Goal: Task Accomplishment & Management: Manage account settings

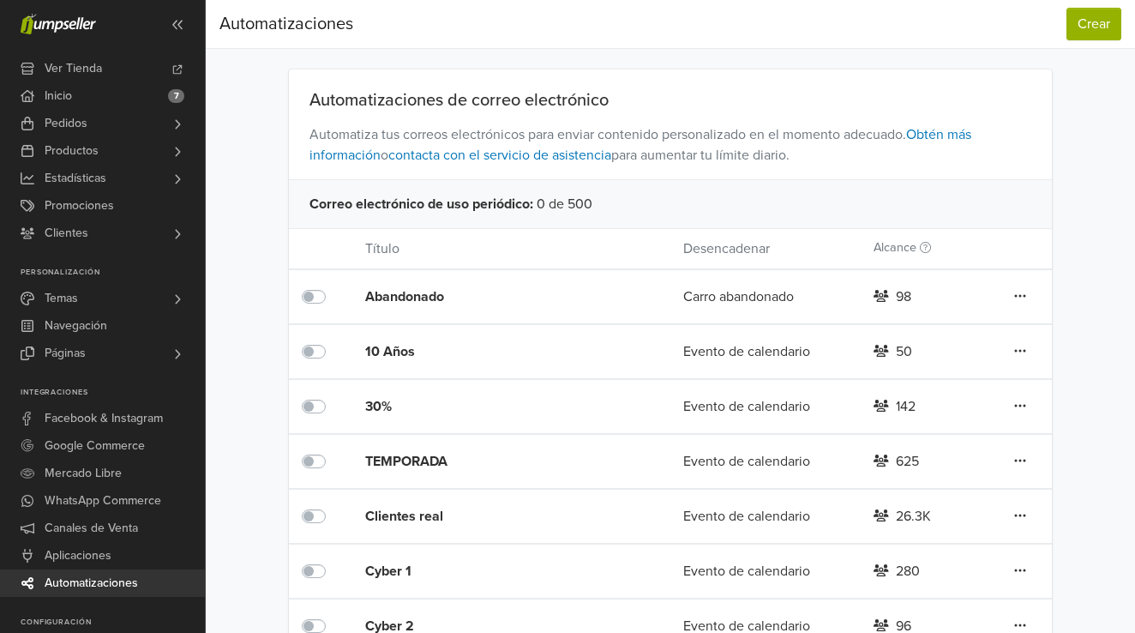
click at [416, 514] on div "Clientes real" at bounding box center [492, 516] width 255 height 21
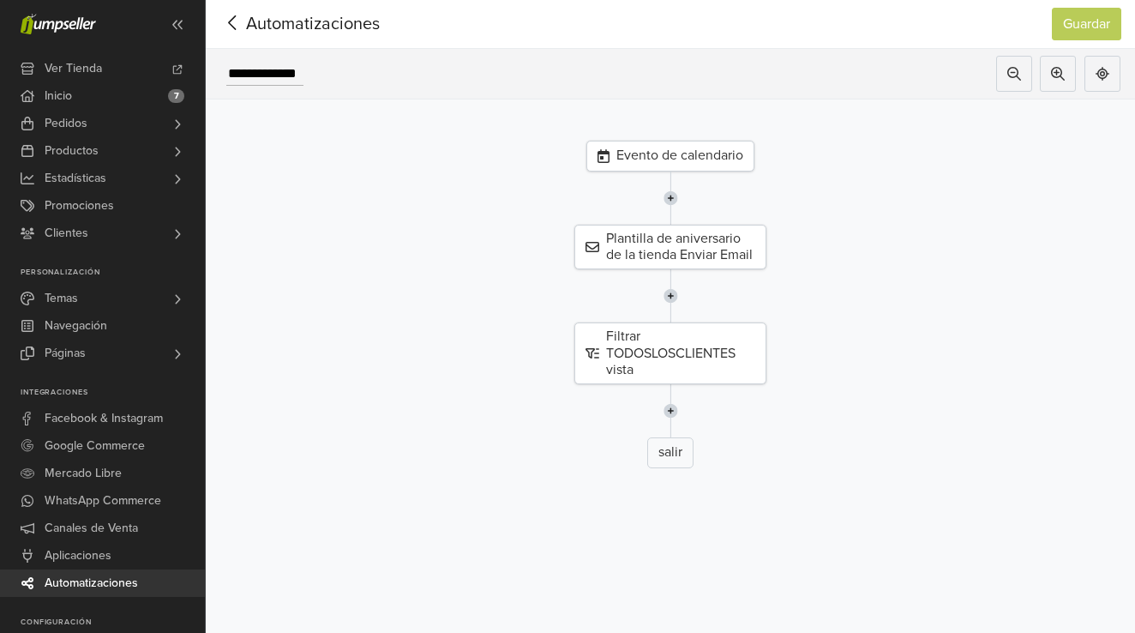
click at [680, 151] on div "Evento de calendario" at bounding box center [670, 156] width 168 height 31
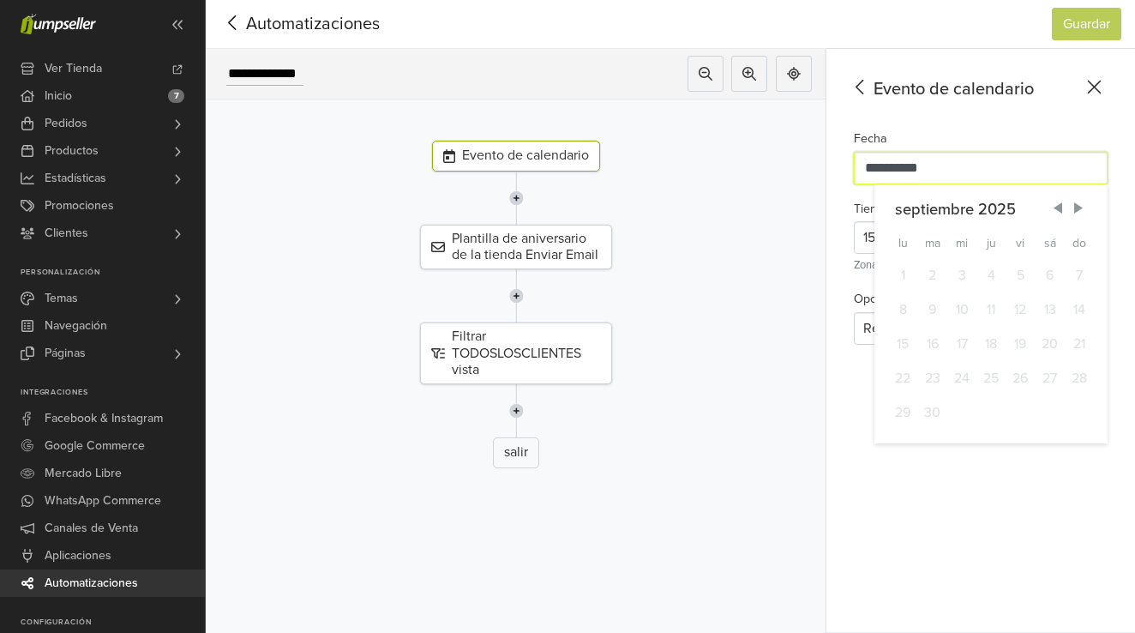
click at [966, 170] on input "**********" at bounding box center [981, 168] width 254 height 33
click at [1077, 208] on span "Next Month" at bounding box center [1078, 208] width 17 height 17
click at [1015, 278] on div "3" at bounding box center [1021, 275] width 29 height 34
type input "**********"
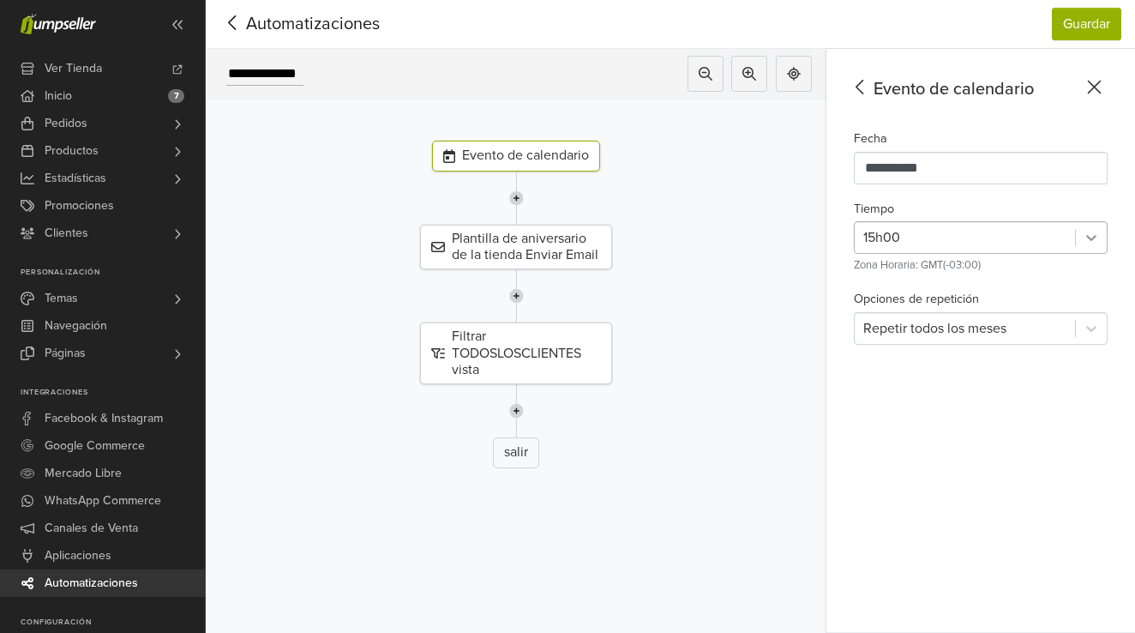
click at [1085, 237] on icon at bounding box center [1091, 237] width 17 height 17
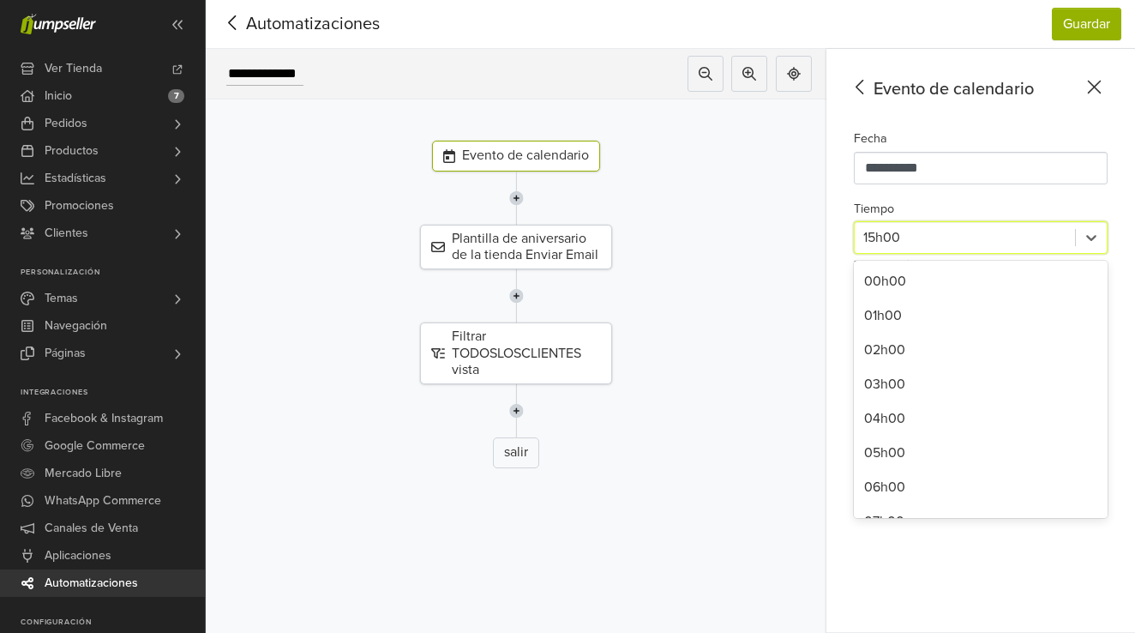
scroll to position [306, 0]
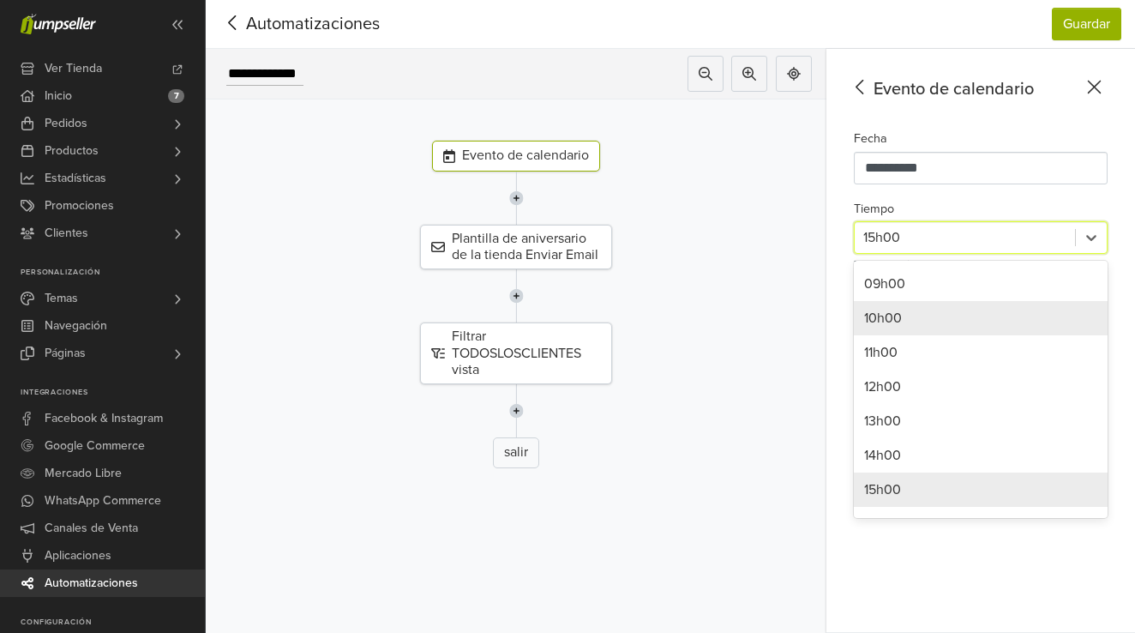
click at [893, 319] on div "10h00" at bounding box center [981, 318] width 254 height 34
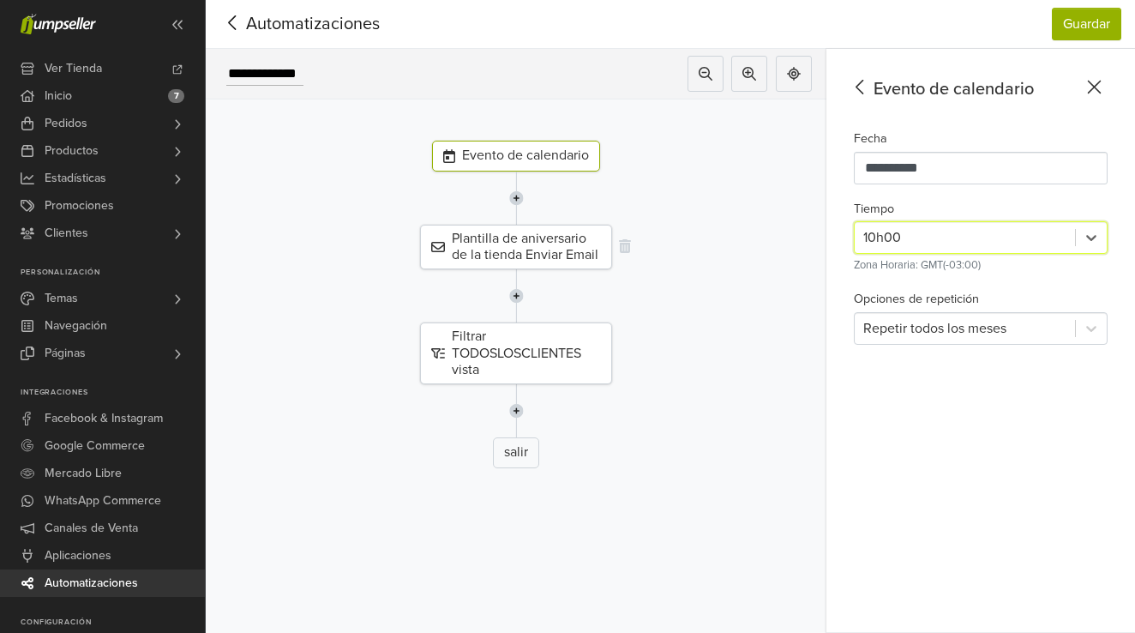
click at [504, 245] on div "Plantilla de aniversario de la tienda Enviar Email" at bounding box center [516, 247] width 192 height 45
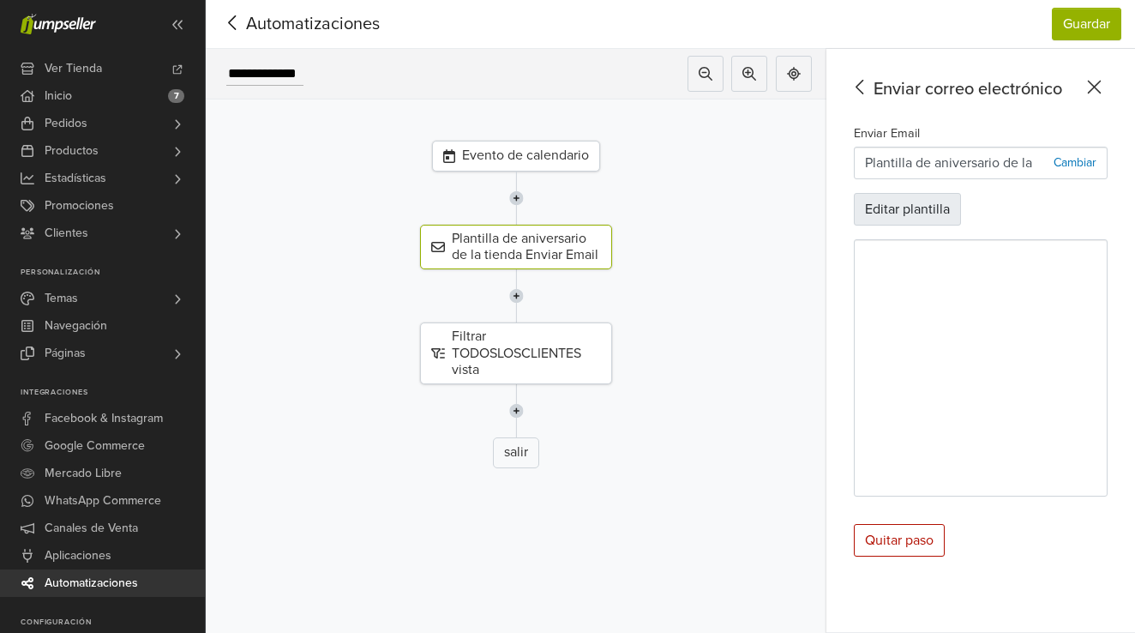
click at [930, 207] on button "Editar plantilla" at bounding box center [907, 209] width 107 height 33
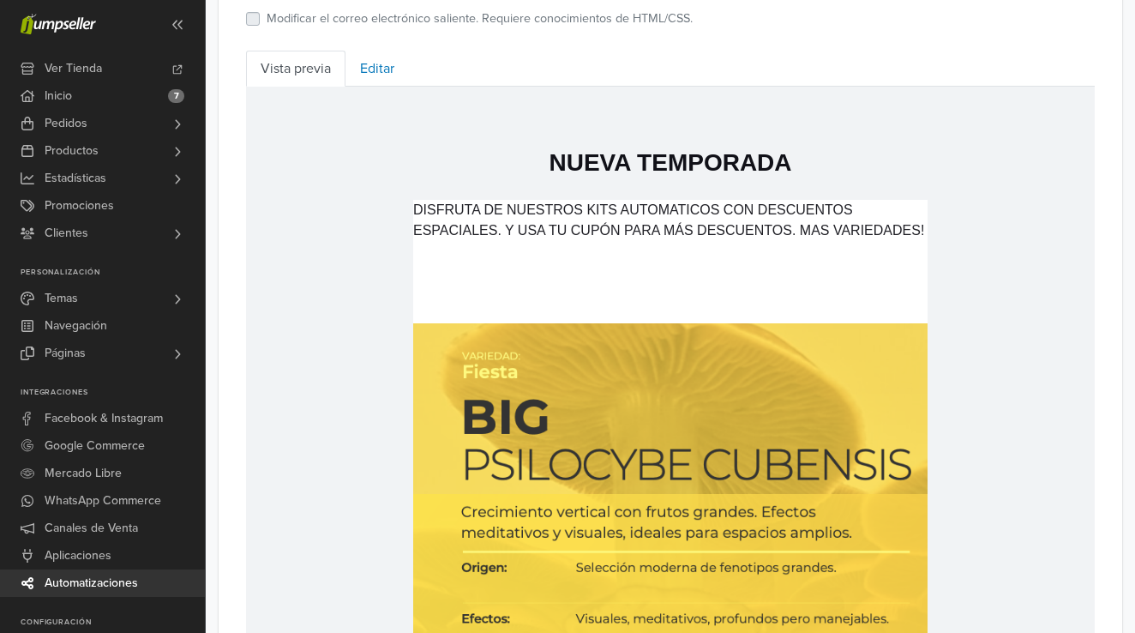
scroll to position [726, 0]
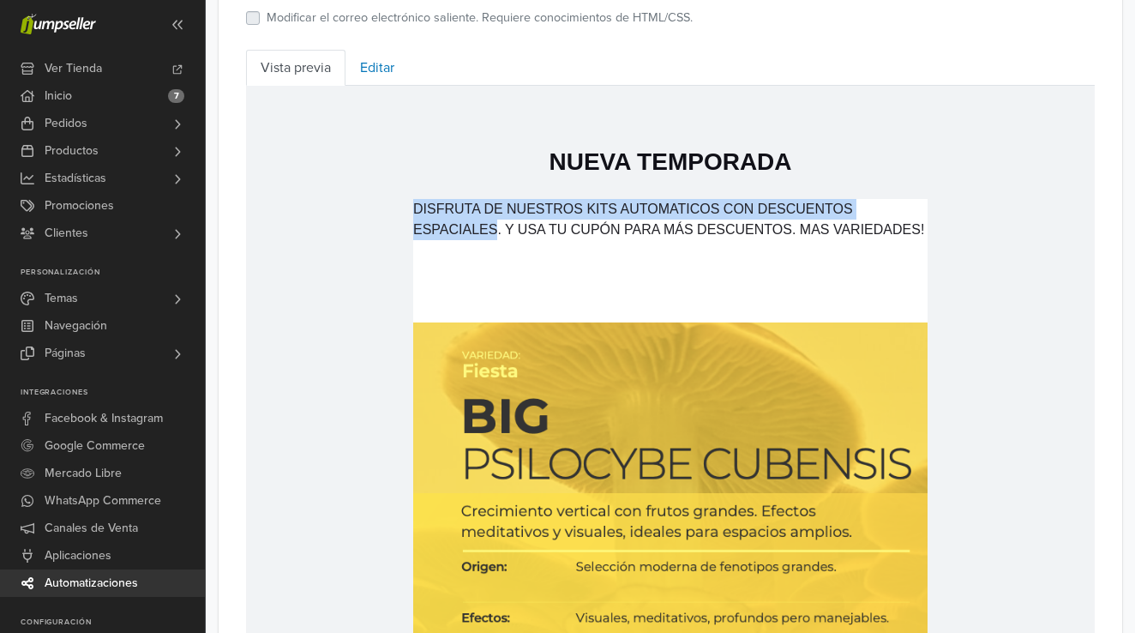
drag, startPoint x: 498, startPoint y: 231, endPoint x: 391, endPoint y: 231, distance: 107.2
click at [391, 231] on td "NUEVA TEMPORADA DISFRUTA DE NUESTROS KITS AUTOMATICOS CON DESCUENTOS ESPACIALES…" at bounding box center [670, 550] width 849 height 929
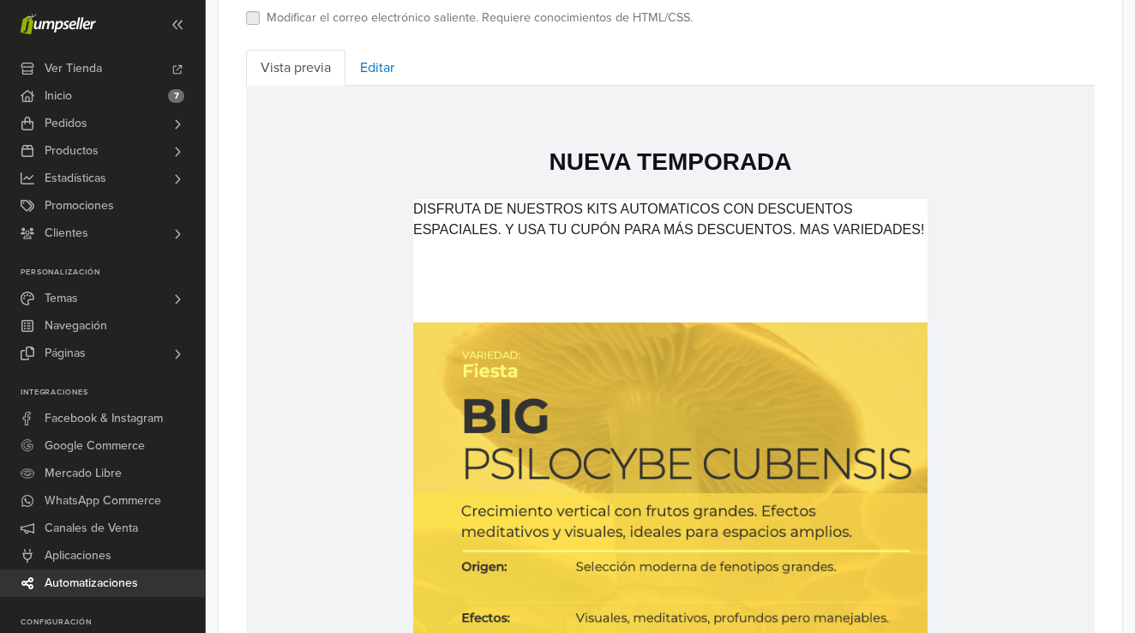
click at [490, 267] on p "DISFRUTA DE NUESTROS KITS AUTOMATICOS CON DESCUENTOS ESPACIALES. Y USA TU CUPÓN…" at bounding box center [670, 519] width 514 height 640
click at [503, 229] on p "DISFRUTA DE NUESTROS KITS AUTOMATICOS CON DESCUENTOS ESPACIALES. Y USA TU CUPÓN…" at bounding box center [670, 519] width 514 height 640
click at [378, 64] on link "Editar" at bounding box center [377, 68] width 63 height 36
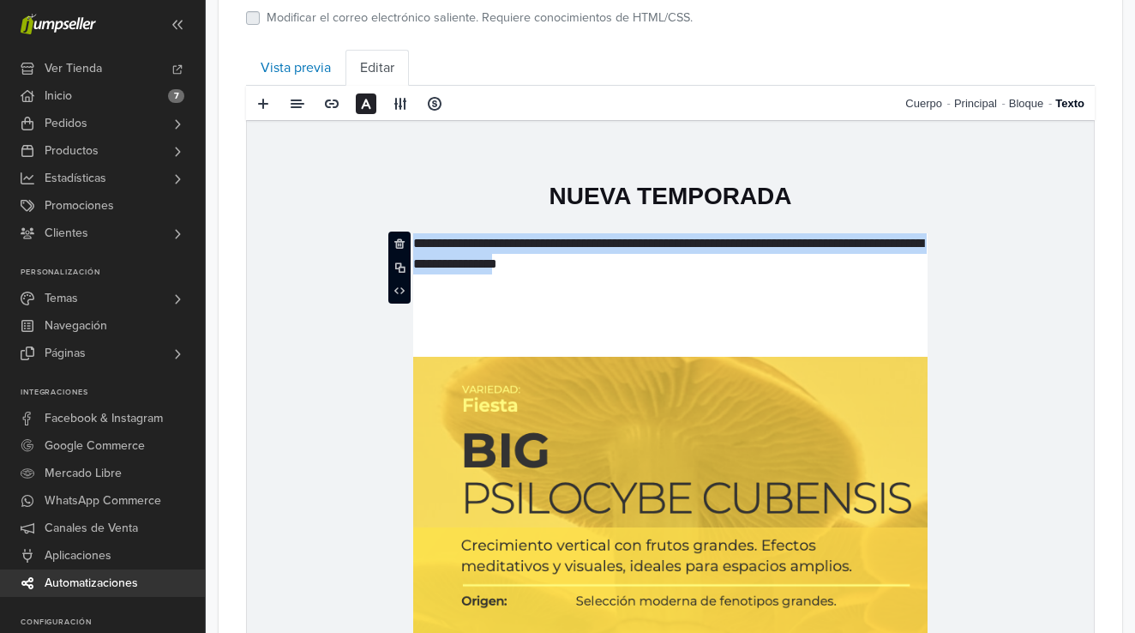
drag, startPoint x: 923, startPoint y: 264, endPoint x: 441, endPoint y: 232, distance: 482.9
click at [441, 232] on td "**********" at bounding box center [670, 585] width 847 height 929
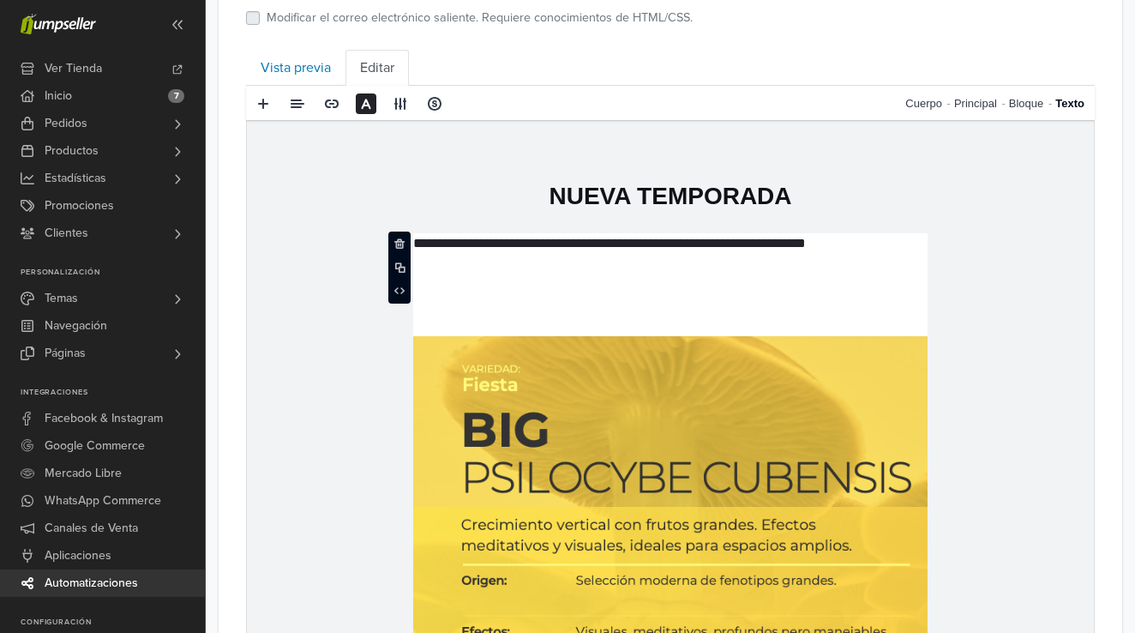
click at [437, 313] on p "**********" at bounding box center [670, 284] width 514 height 103
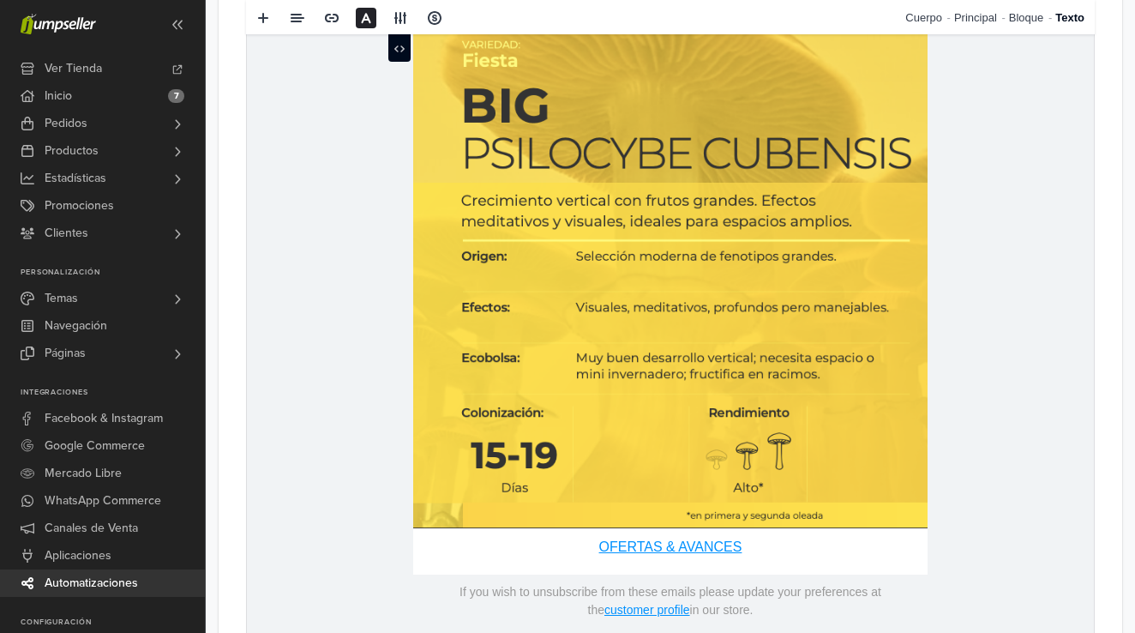
scroll to position [890, 0]
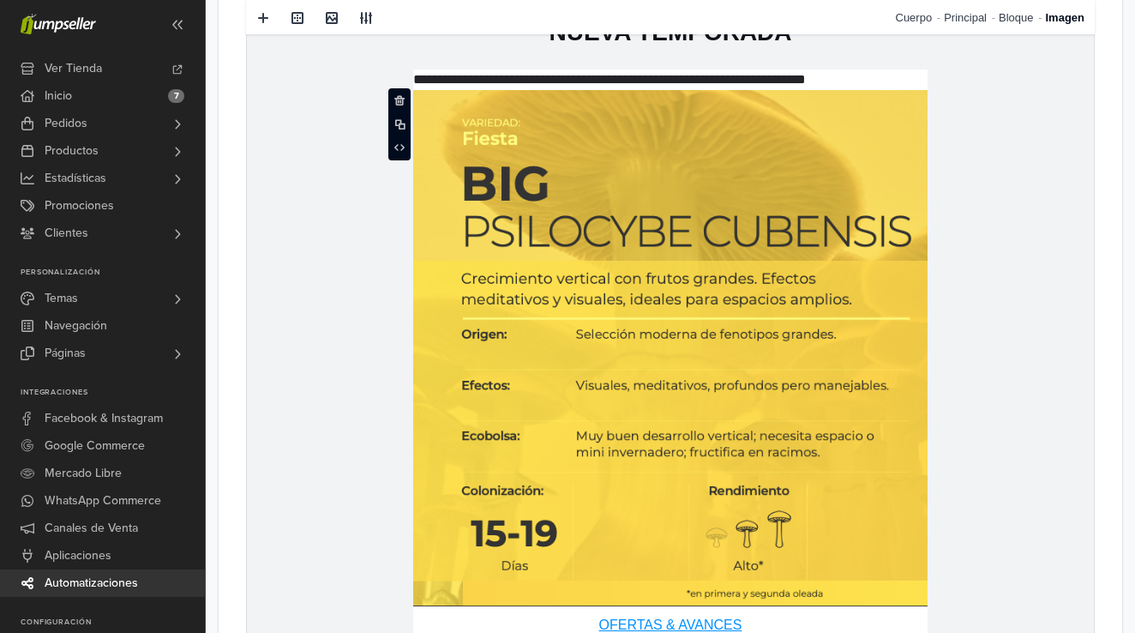
click at [621, 326] on img at bounding box center [670, 349] width 514 height 516
click at [330, 20] on span at bounding box center [332, 18] width 14 height 14
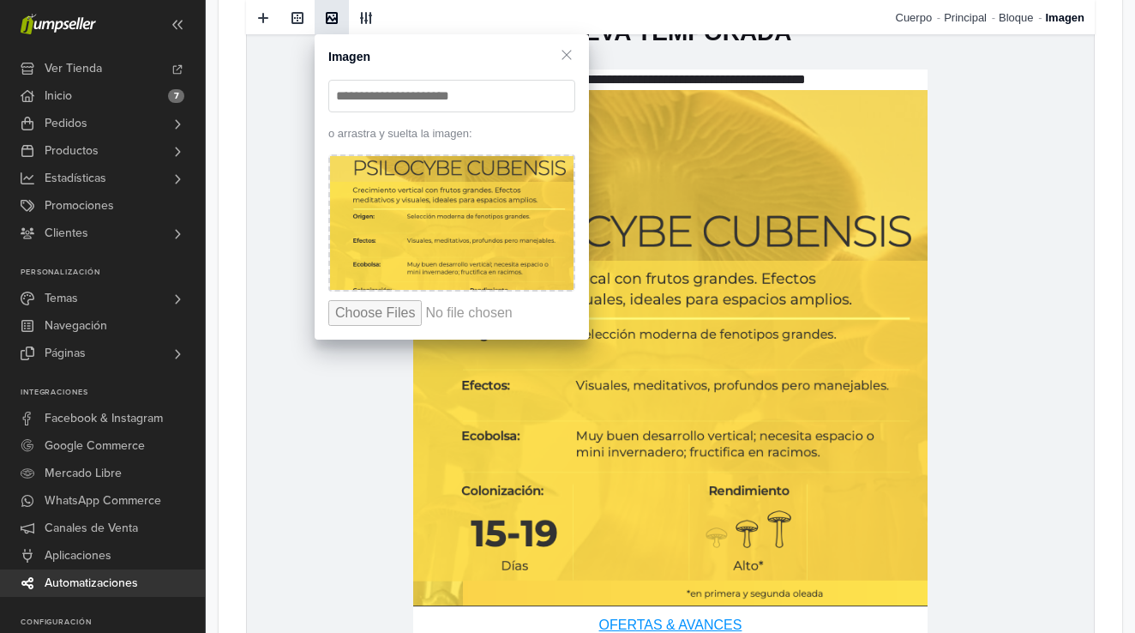
click at [448, 208] on img at bounding box center [451, 223] width 243 height 134
type input "**********"
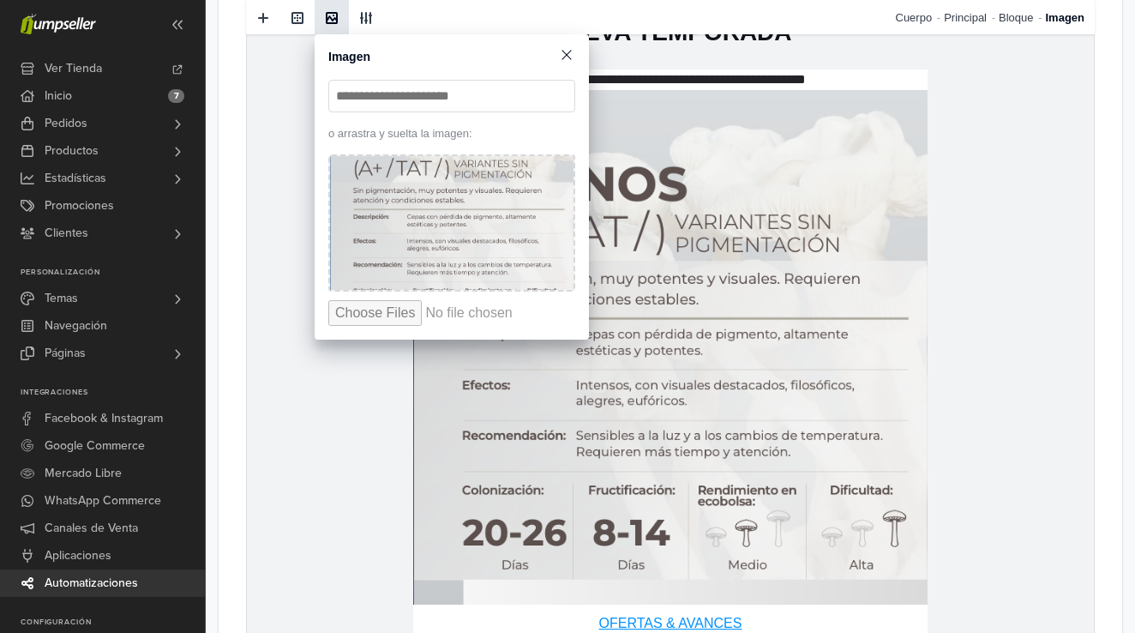
click at [568, 56] on span at bounding box center [566, 54] width 17 height 17
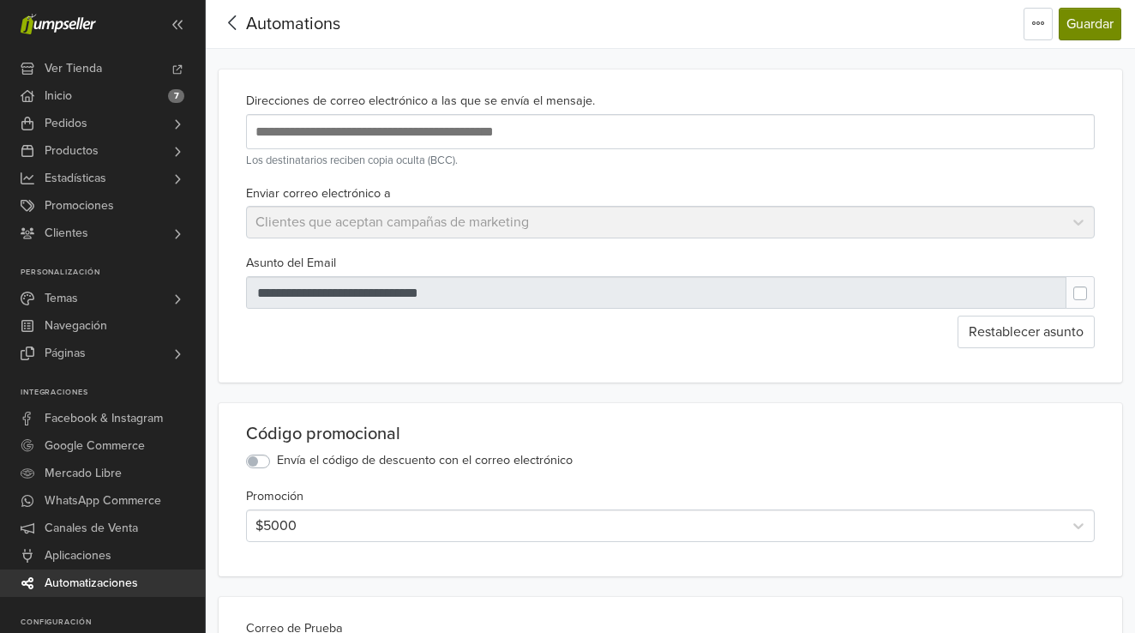
scroll to position [0, 0]
click at [1087, 23] on button "Guardar" at bounding box center [1090, 24] width 63 height 33
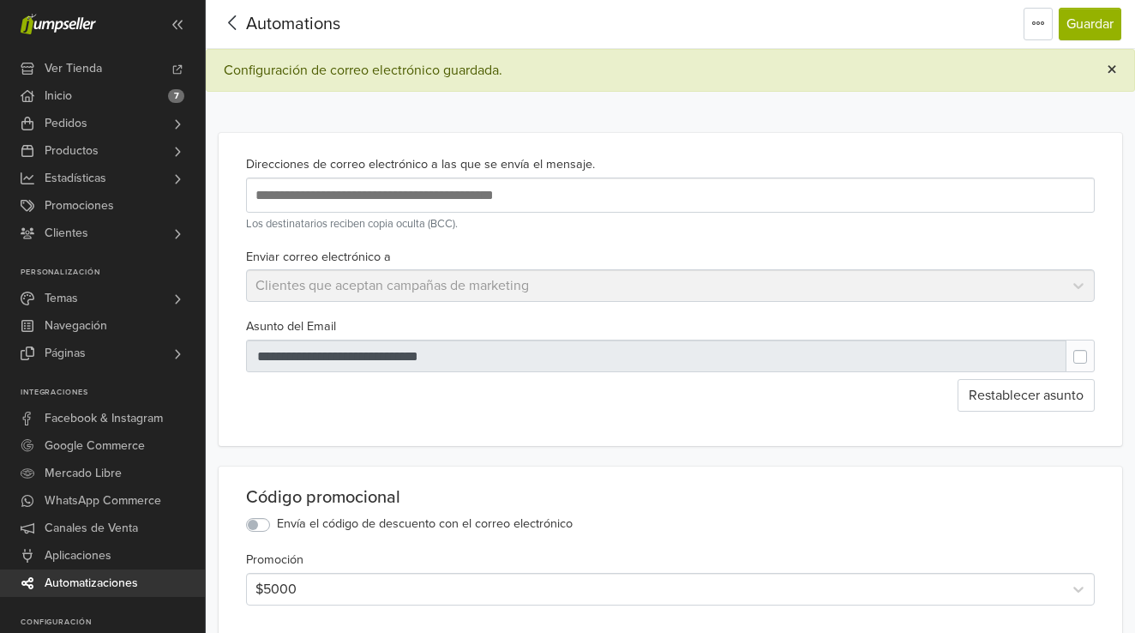
click at [1110, 69] on span "×" at bounding box center [1112, 69] width 10 height 25
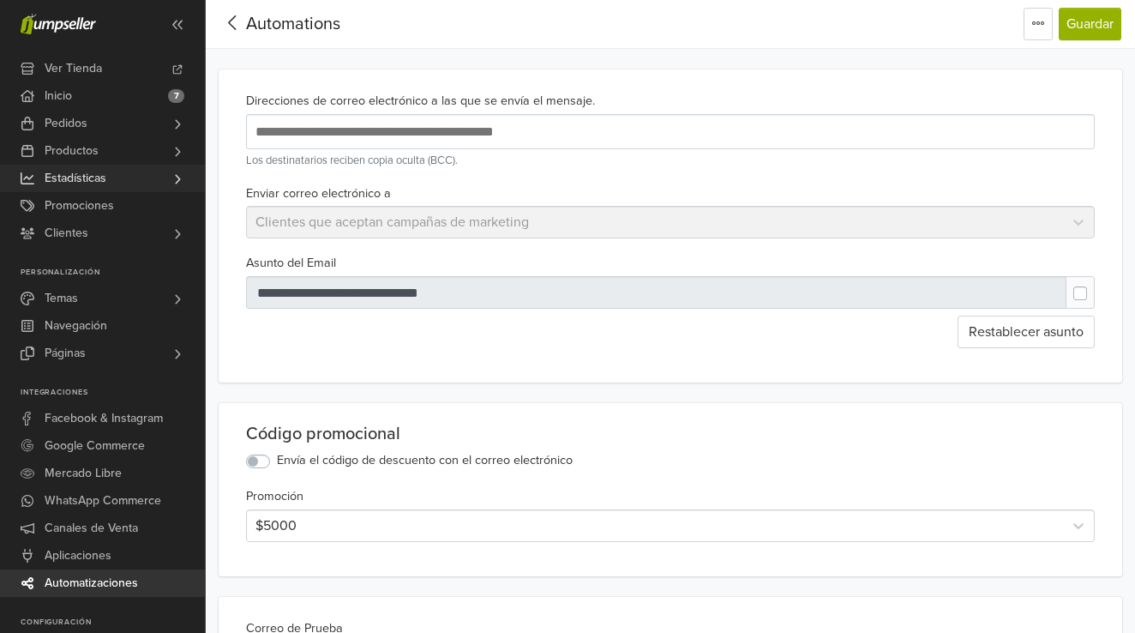
click at [96, 174] on span "Estadísticas" at bounding box center [76, 178] width 62 height 27
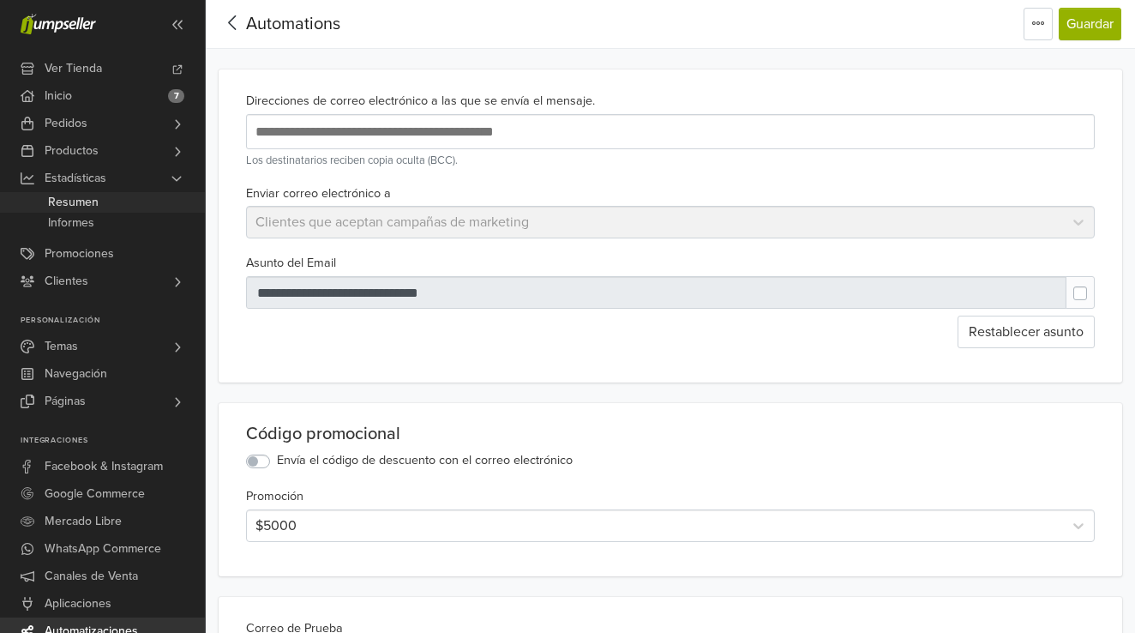
click at [81, 204] on span "Resumen" at bounding box center [73, 202] width 51 height 21
